Goal: Task Accomplishment & Management: Complete application form

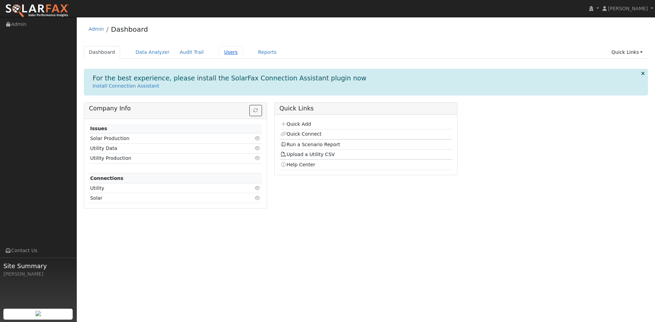
click at [243, 58] on link "Users" at bounding box center [231, 52] width 24 height 13
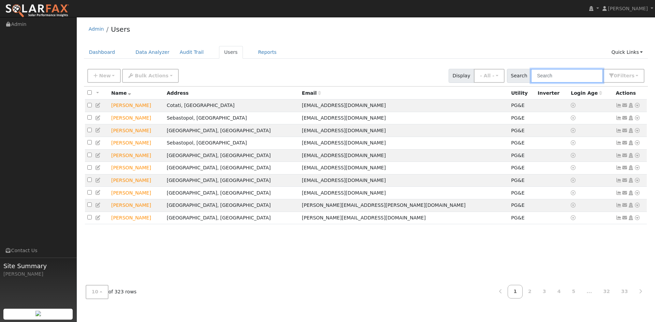
click at [541, 83] on input "text" at bounding box center [567, 76] width 72 height 14
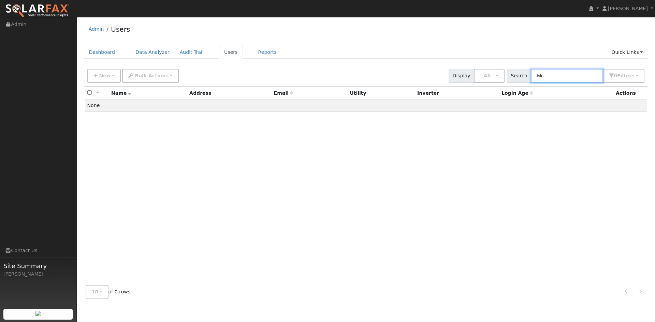
type input "M"
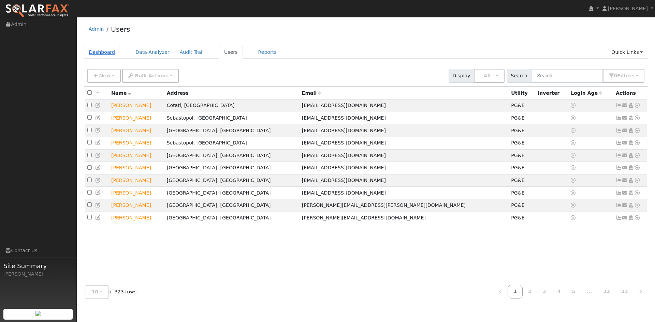
click at [101, 56] on link "Dashboard" at bounding box center [102, 52] width 37 height 13
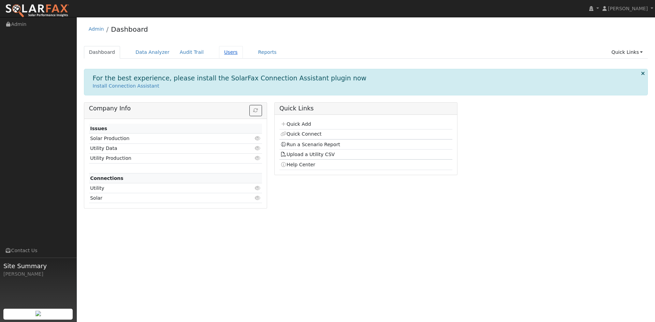
click at [243, 56] on link "Users" at bounding box center [231, 52] width 24 height 13
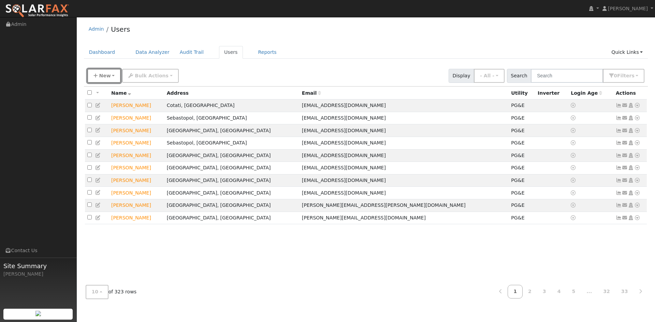
click at [106, 78] on span "New" at bounding box center [105, 75] width 12 height 5
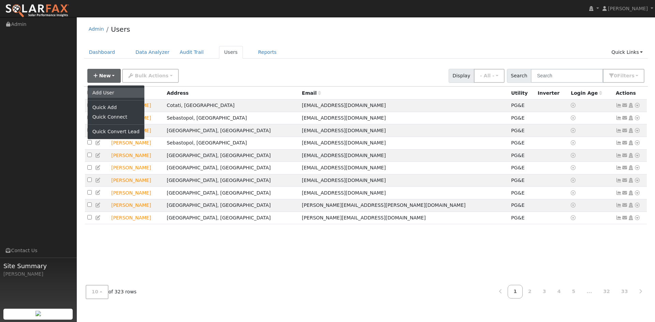
click at [112, 97] on link "Add User" at bounding box center [116, 93] width 57 height 10
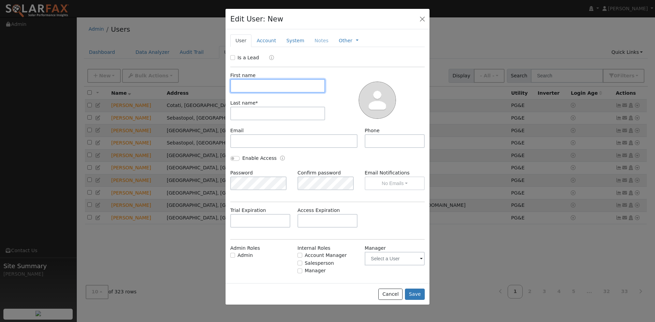
paste input "Edward"
type input "Edward"
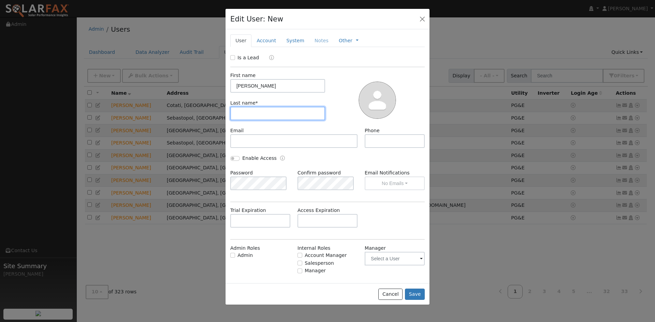
paste input "McKenna"
type input "McKenna"
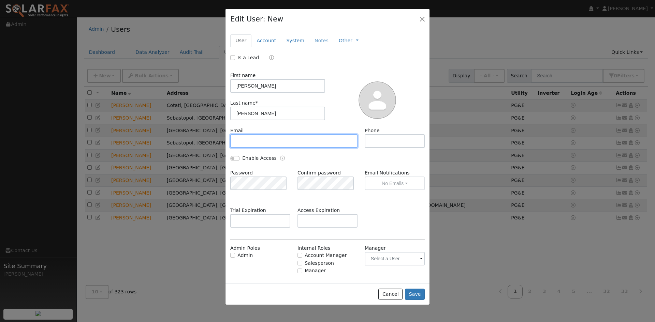
paste input "edmckennajr@hotmail.com"
type input "edmckennajr@hotmail.com"
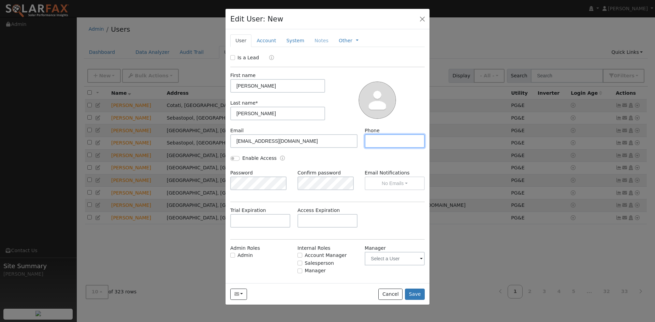
click at [374, 148] on input "text" at bounding box center [395, 141] width 60 height 14
paste input "707-481-5877"
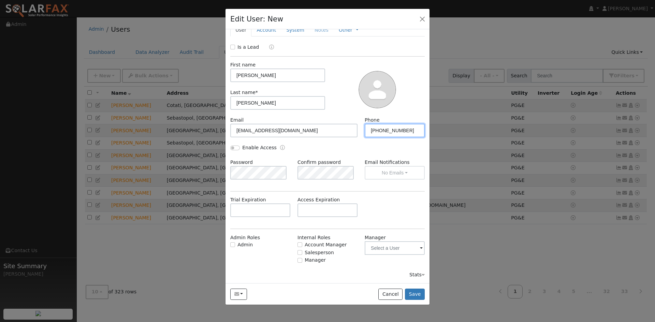
scroll to position [47, 0]
type input "707-481-5877"
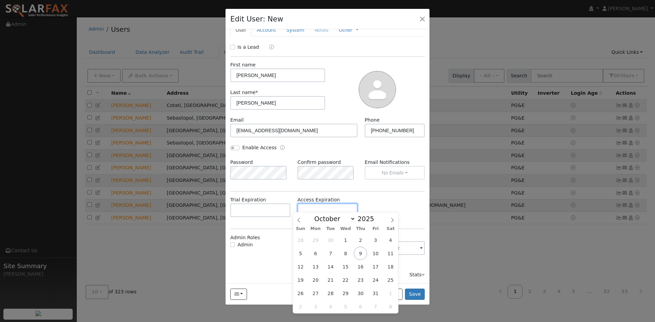
click at [310, 207] on input "text" at bounding box center [327, 211] width 60 height 14
click at [394, 221] on icon at bounding box center [392, 220] width 5 height 5
select select "11"
click at [349, 268] on span "17" at bounding box center [345, 266] width 13 height 13
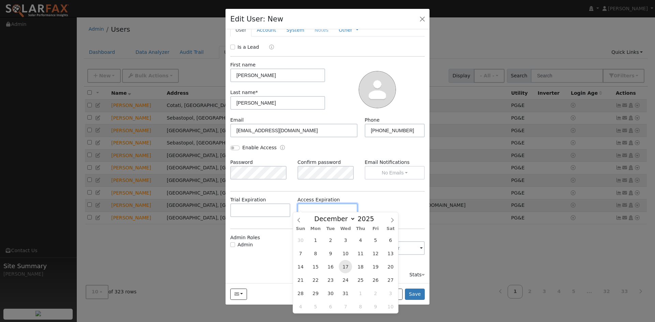
type input "12/17/2025"
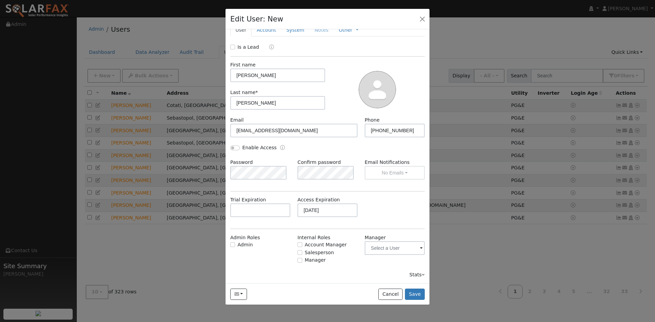
click at [373, 211] on div "Trial Expiration Access Expiration 12/17/2025" at bounding box center [328, 211] width 202 height 28
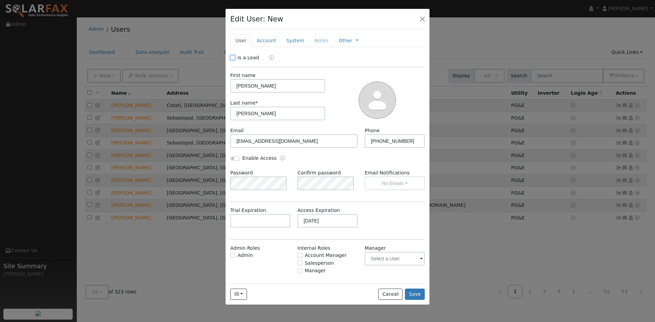
click at [235, 60] on input "Is a Lead" at bounding box center [232, 57] width 5 height 5
checkbox input "true"
click at [272, 47] on link "Account" at bounding box center [266, 40] width 30 height 13
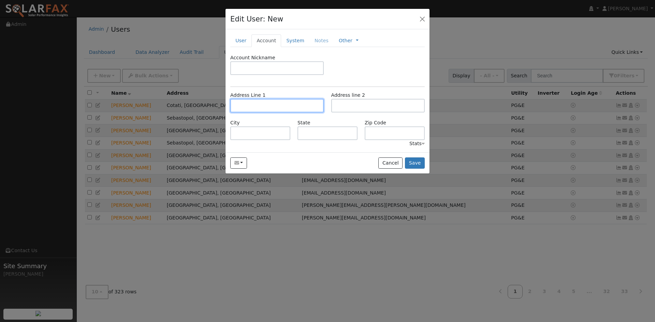
paste input "3599 Celesta Court"
type input "3599 Celesta Court"
type input "Sebastopol"
type input "CA"
type input "95472"
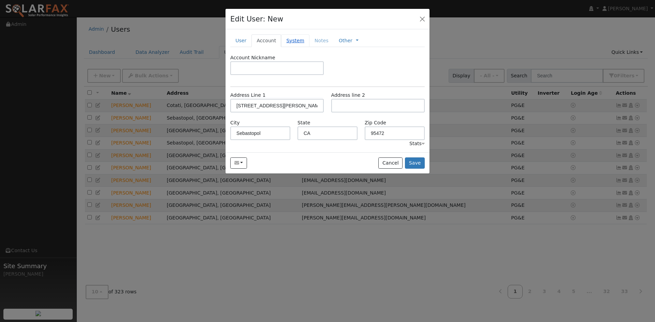
click at [307, 47] on link "System" at bounding box center [295, 40] width 28 height 13
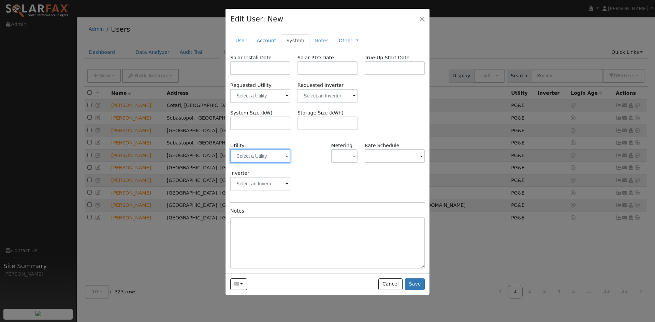
click at [276, 163] on input "text" at bounding box center [260, 156] width 60 height 14
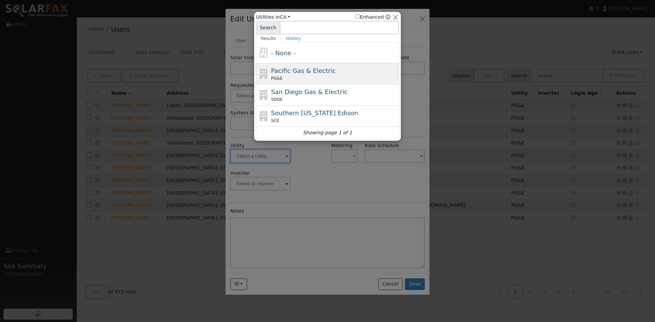
click at [299, 69] on span "Pacific Gas & Electric" at bounding box center [303, 70] width 64 height 7
type input "PG&E"
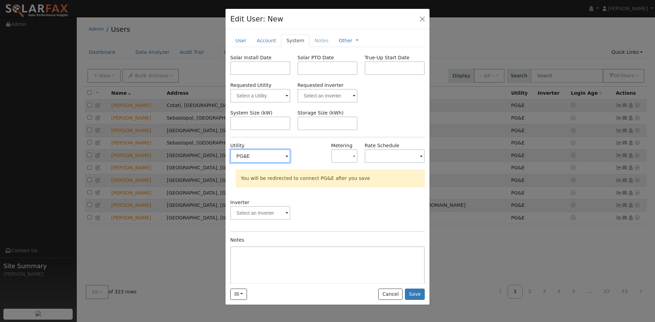
click at [276, 163] on input "PG&E" at bounding box center [260, 156] width 60 height 14
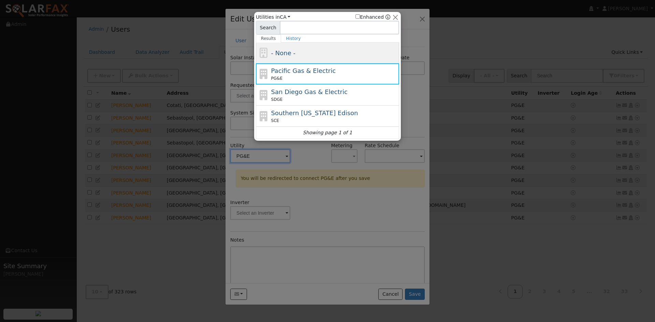
click at [293, 55] on span "- None -" at bounding box center [283, 52] width 24 height 7
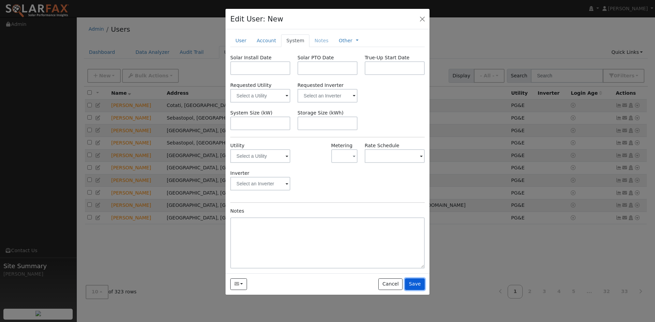
click at [414, 290] on button "Save" at bounding box center [415, 285] width 20 height 12
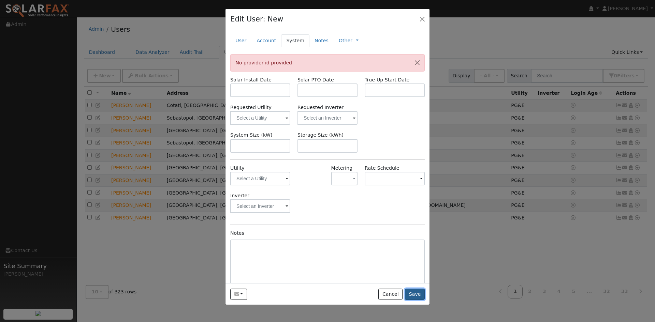
click at [410, 301] on button "Save" at bounding box center [415, 295] width 20 height 12
click at [275, 186] on input "text" at bounding box center [260, 179] width 60 height 14
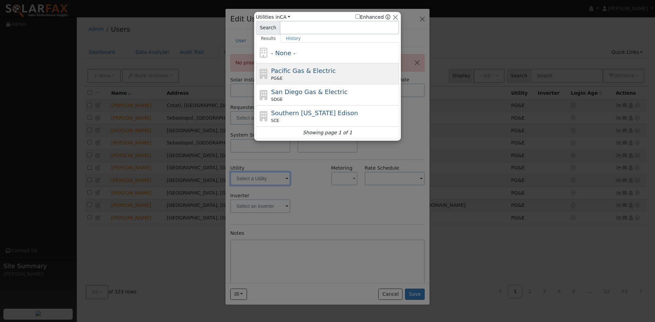
click at [292, 80] on div "PG&E" at bounding box center [334, 78] width 127 height 6
type input "PG&E"
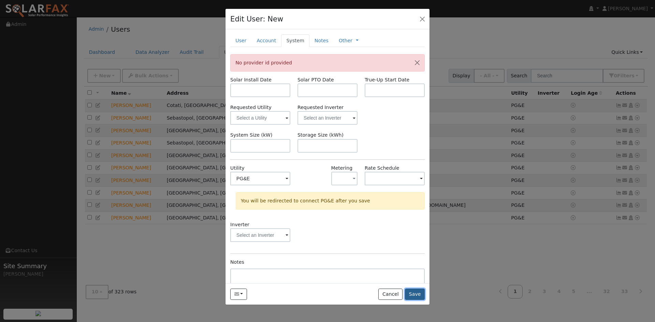
click at [411, 301] on button "Save" at bounding box center [415, 295] width 20 height 12
